Goal: Task Accomplishment & Management: Manage account settings

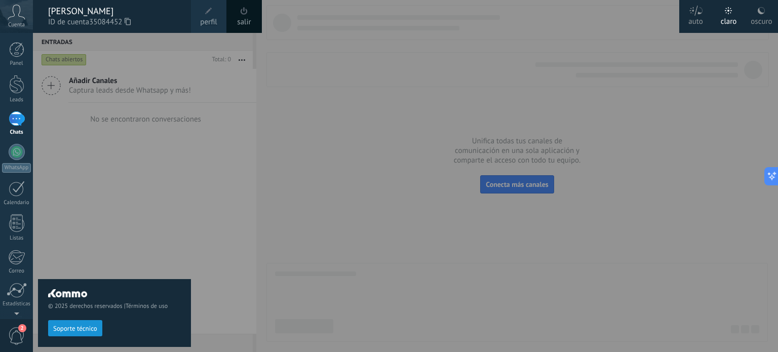
click at [154, 184] on div "© 2025 derechos reservados | Términos de uso Soporte técnico" at bounding box center [114, 192] width 153 height 319
click at [14, 149] on div at bounding box center [17, 152] width 16 height 16
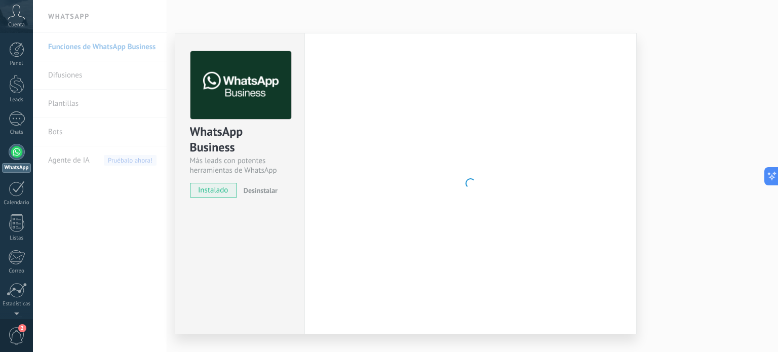
click at [210, 103] on img at bounding box center [240, 85] width 101 height 68
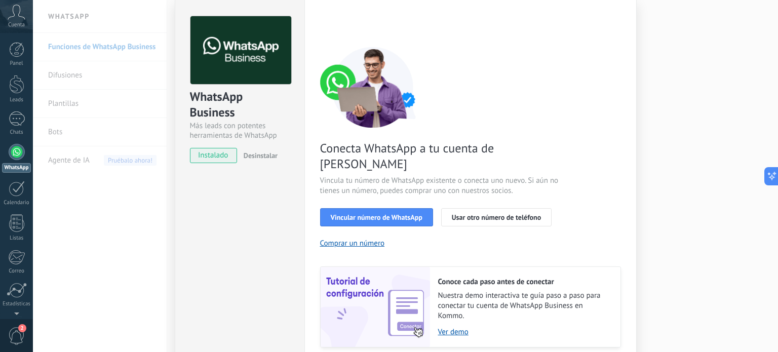
scroll to position [51, 0]
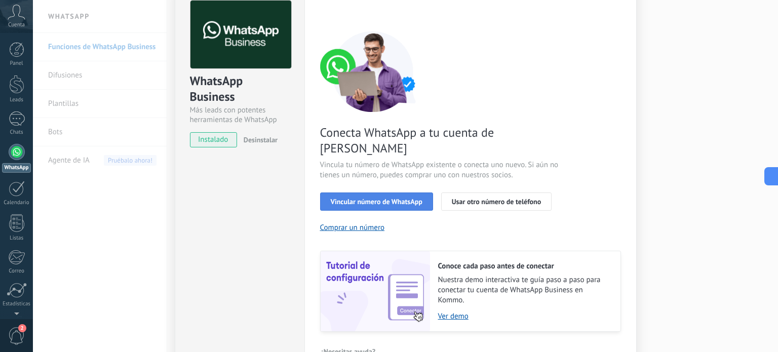
click at [403, 198] on span "Vincular número de WhatsApp" at bounding box center [377, 201] width 92 height 7
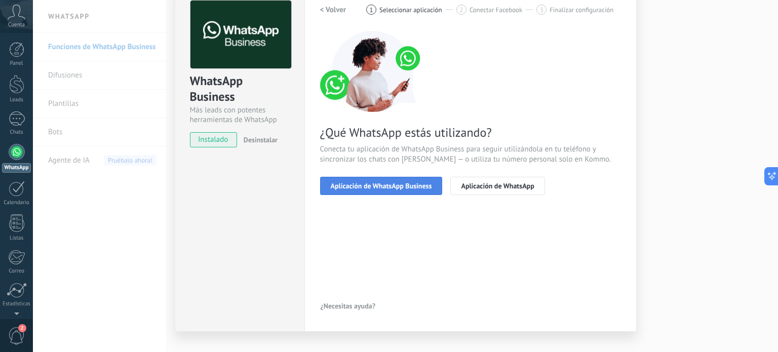
click at [365, 188] on span "Aplicación de WhatsApp Business" at bounding box center [381, 185] width 101 height 7
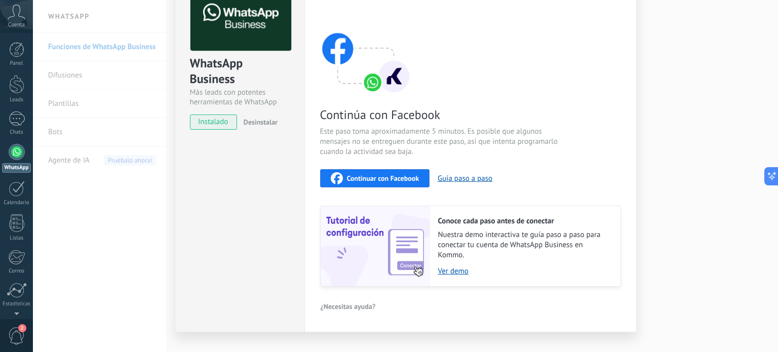
scroll to position [86, 0]
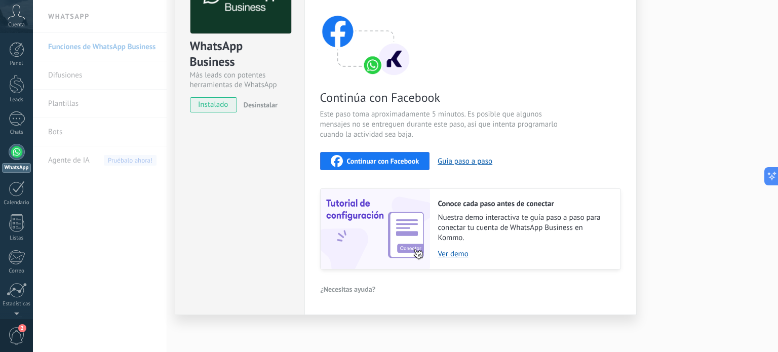
click at [368, 164] on span "Continuar con Facebook" at bounding box center [383, 161] width 72 height 7
click at [20, 154] on div at bounding box center [17, 152] width 16 height 16
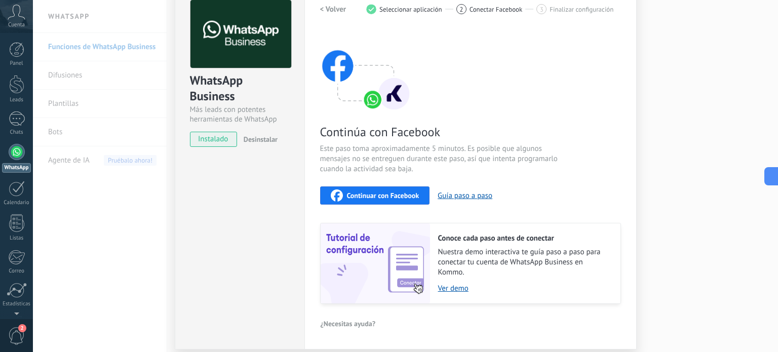
scroll to position [0, 0]
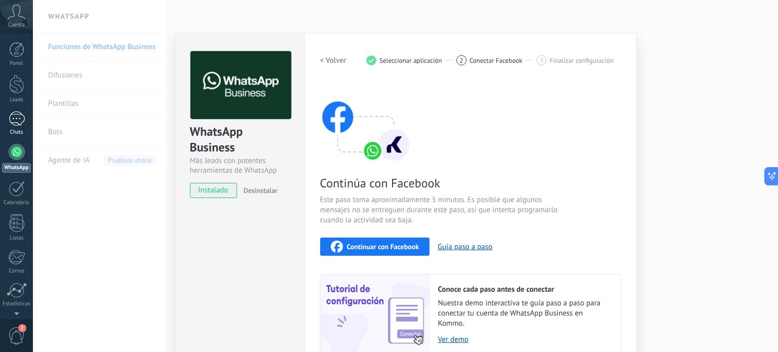
click at [13, 121] on div at bounding box center [17, 118] width 16 height 15
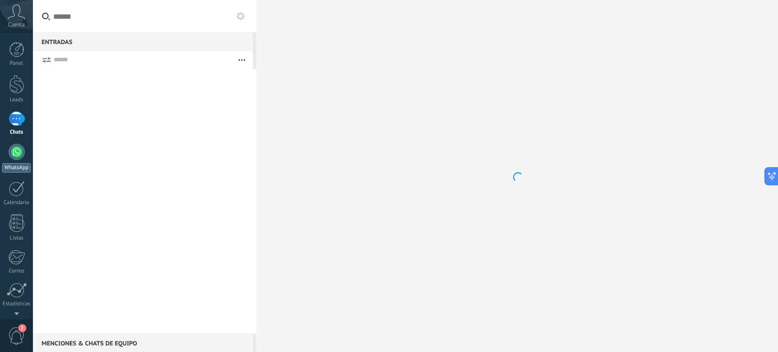
click at [12, 163] on div "WhatsApp" at bounding box center [16, 168] width 29 height 10
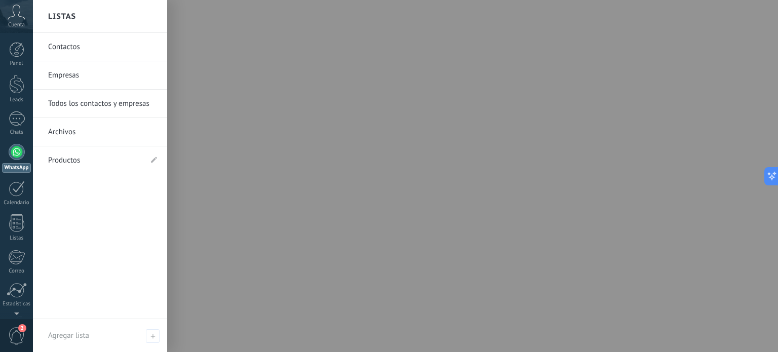
click at [16, 156] on div at bounding box center [17, 152] width 16 height 16
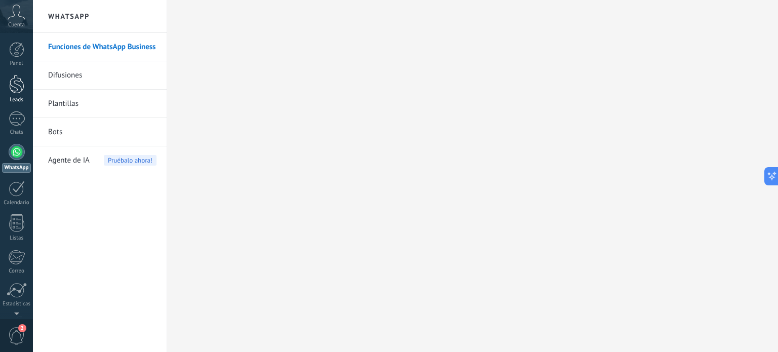
click at [14, 88] on div at bounding box center [16, 84] width 15 height 19
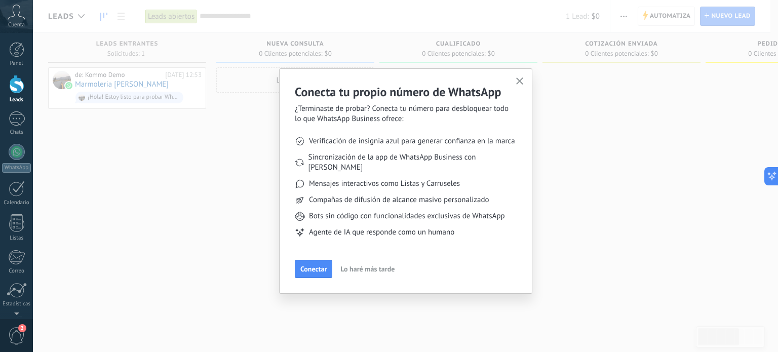
click at [359, 265] on span "Lo haré más tarde" at bounding box center [367, 268] width 54 height 7
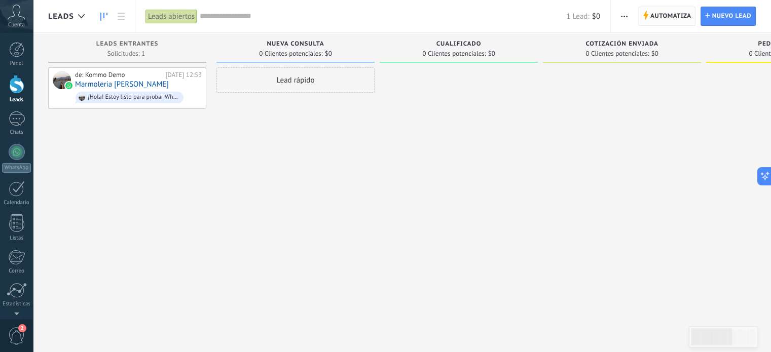
click at [664, 13] on span "Automatiza" at bounding box center [670, 16] width 41 height 18
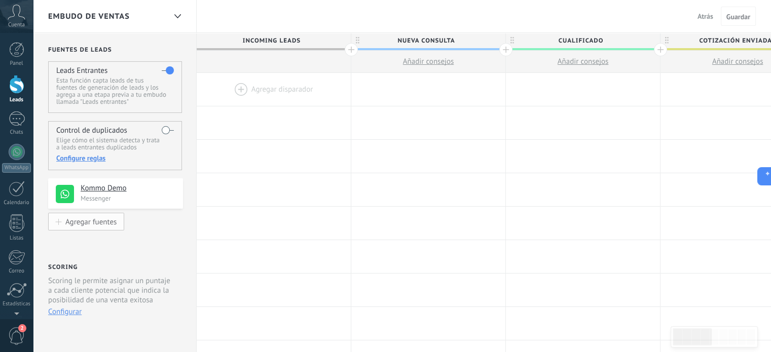
click at [80, 219] on div "Agregar fuentes" at bounding box center [90, 221] width 51 height 9
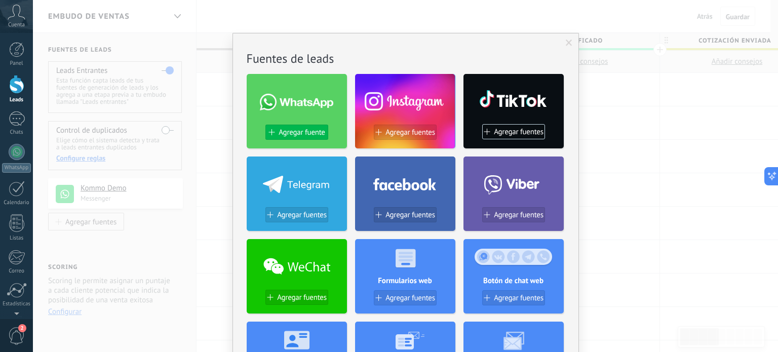
click at [286, 135] on span "Agregar fuente" at bounding box center [302, 132] width 46 height 9
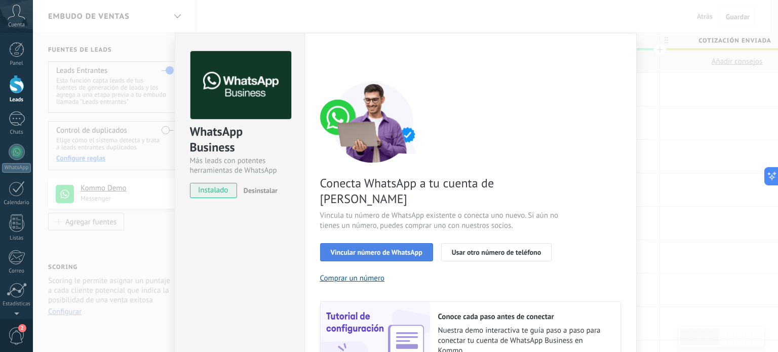
click at [357, 249] on span "Vincular número de WhatsApp" at bounding box center [377, 252] width 92 height 7
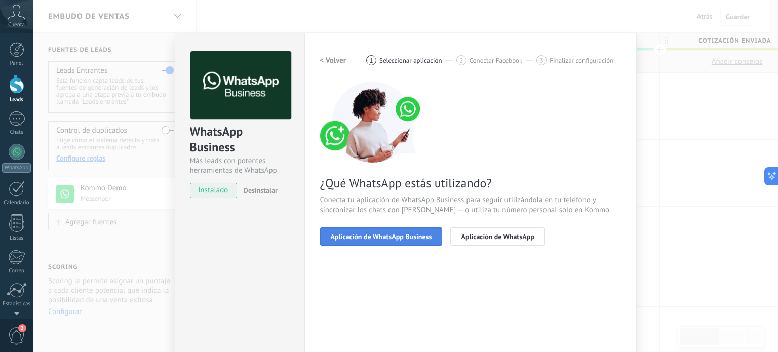
click at [390, 239] on span "Aplicación de WhatsApp Business" at bounding box center [381, 236] width 101 height 7
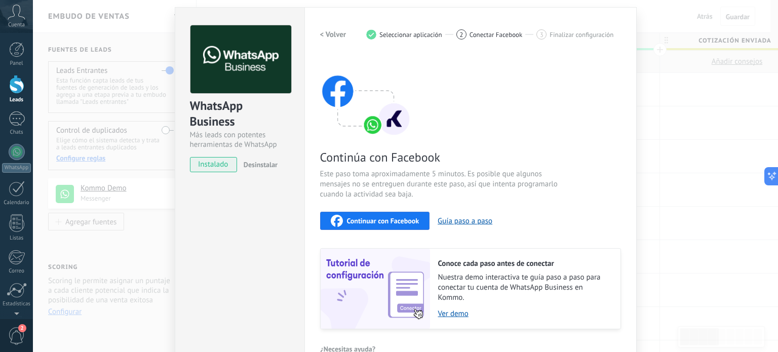
scroll to position [86, 0]
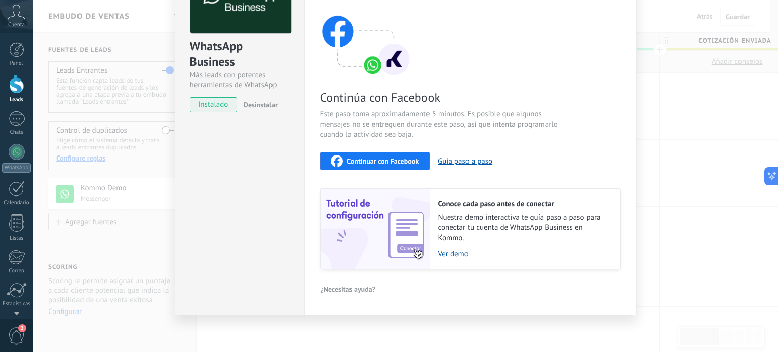
click at [397, 162] on span "Continuar con Facebook" at bounding box center [383, 161] width 72 height 7
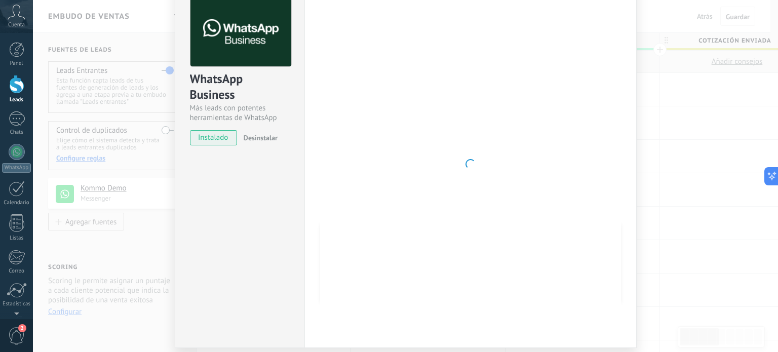
scroll to position [0, 0]
